Goal: Navigation & Orientation: Go to known website

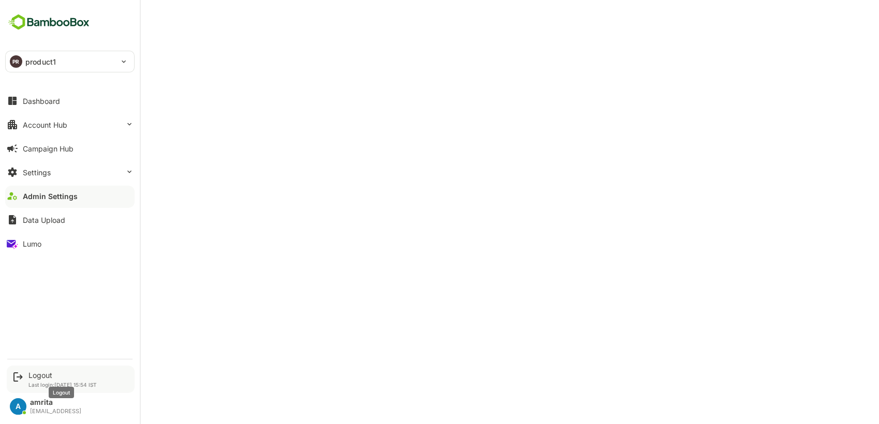
click at [34, 371] on div "Logout" at bounding box center [62, 375] width 68 height 9
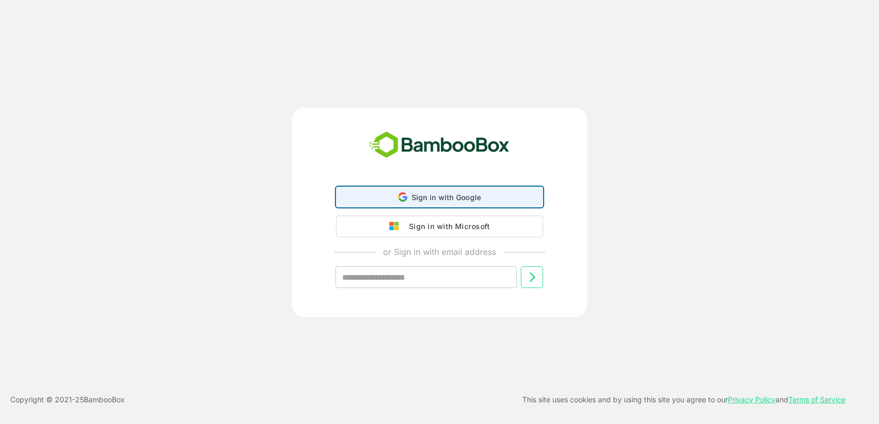
click at [426, 201] on span "Sign in with Google" at bounding box center [446, 197] width 70 height 9
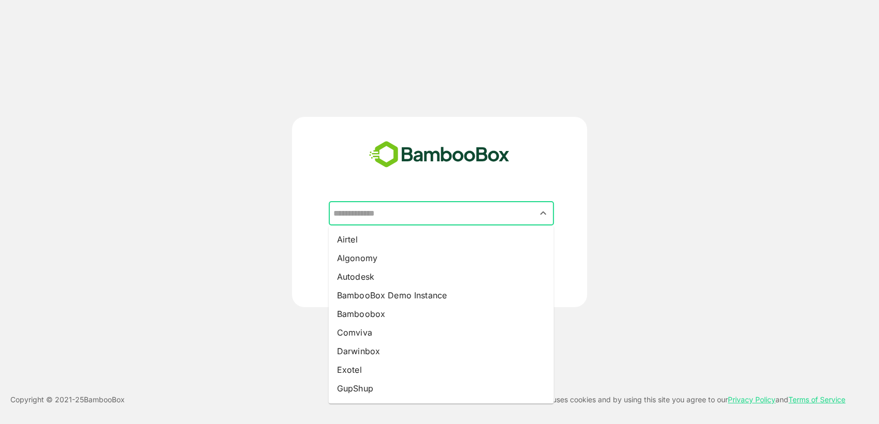
click at [393, 216] on input "text" at bounding box center [441, 214] width 221 height 20
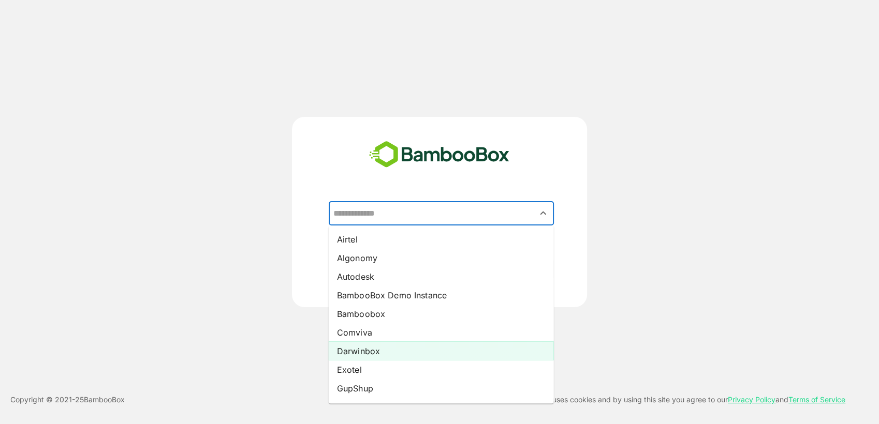
click at [377, 345] on li "Darwinbox" at bounding box center [441, 351] width 225 height 19
type input "*********"
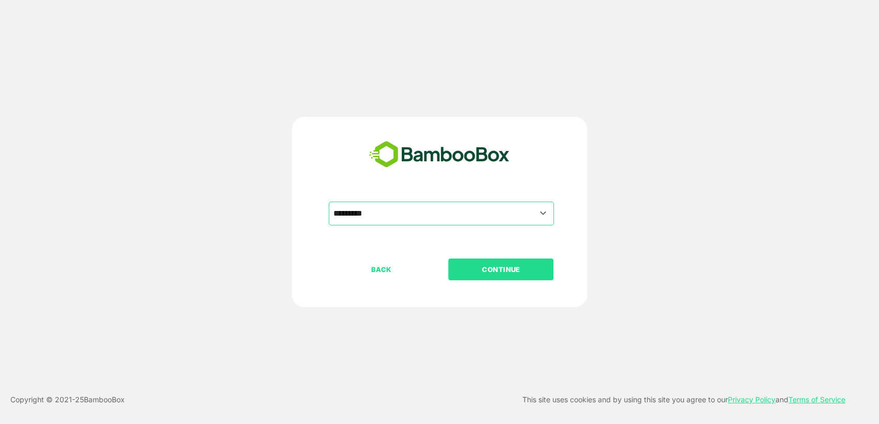
click at [511, 272] on p "CONTINUE" at bounding box center [501, 269] width 104 height 11
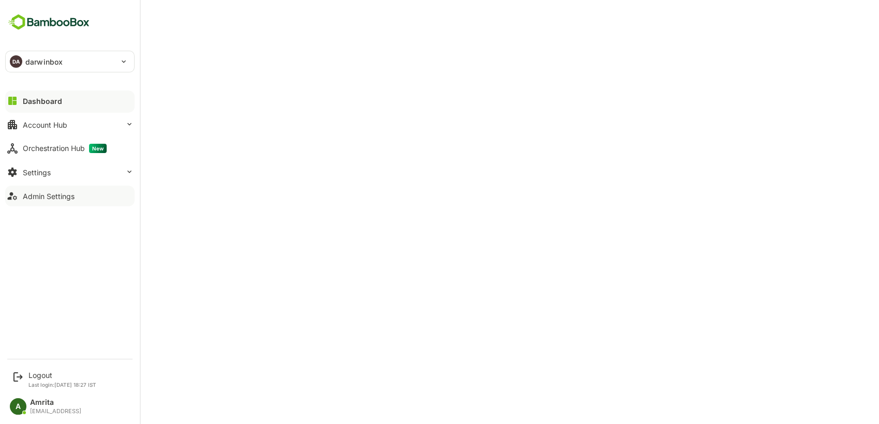
click at [51, 202] on button "Admin Settings" at bounding box center [69, 196] width 129 height 21
click at [38, 367] on div "Logout Last login: [DATE] 18:27 IST" at bounding box center [71, 379] width 128 height 27
click at [39, 374] on div "Logout" at bounding box center [62, 375] width 68 height 9
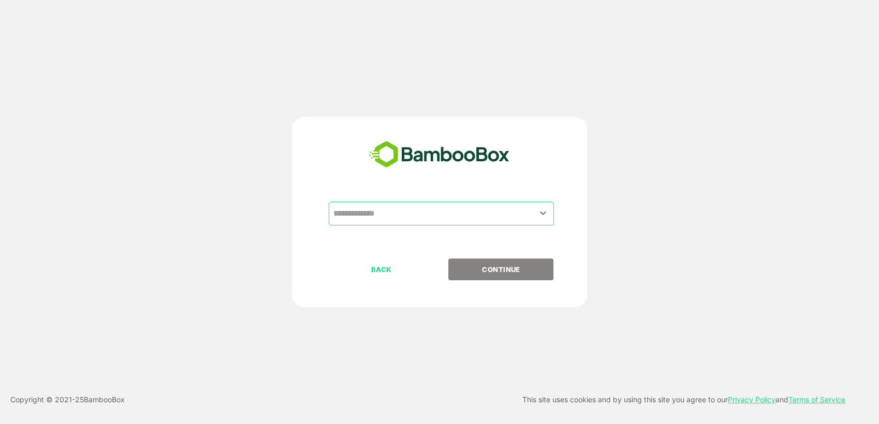
click at [431, 217] on input "text" at bounding box center [441, 214] width 221 height 20
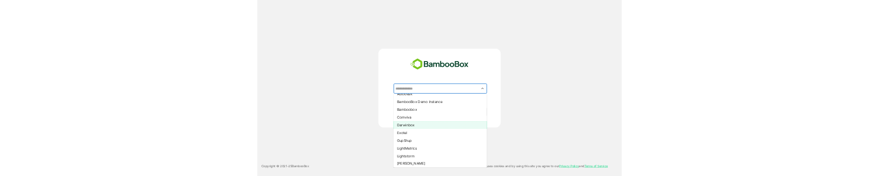
scroll to position [50, 0]
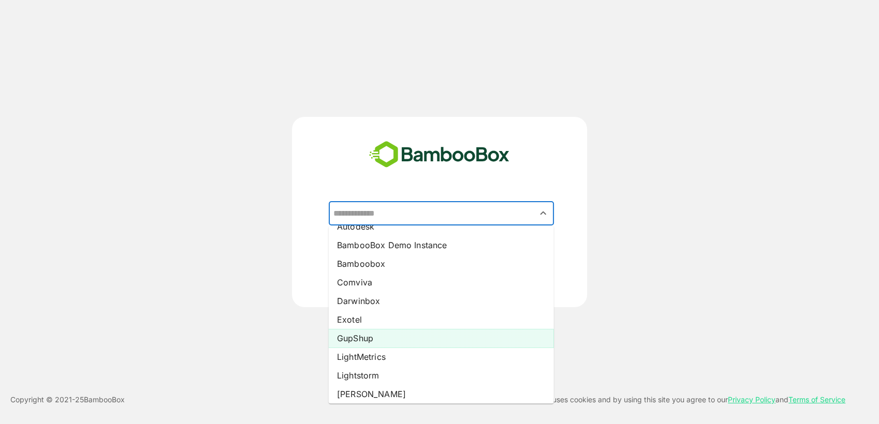
click at [397, 339] on li "GupShup" at bounding box center [441, 338] width 225 height 19
type input "*******"
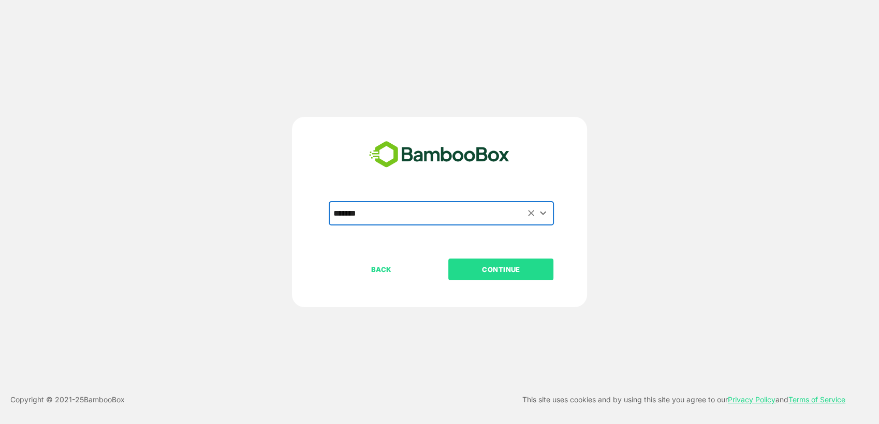
click at [490, 269] on p "CONTINUE" at bounding box center [501, 269] width 104 height 11
